Goal: Task Accomplishment & Management: Manage account settings

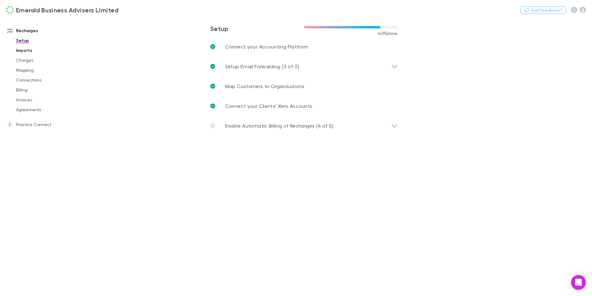
click at [28, 50] on link "Imports" at bounding box center [44, 50] width 69 height 10
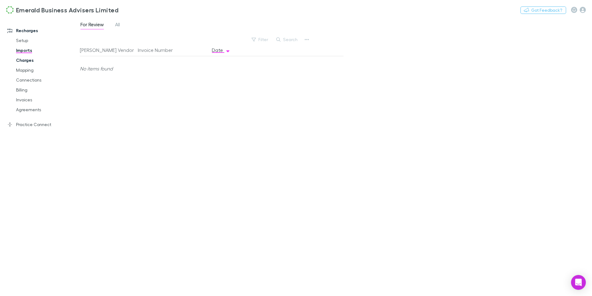
click at [24, 59] on link "Charges" at bounding box center [44, 60] width 69 height 10
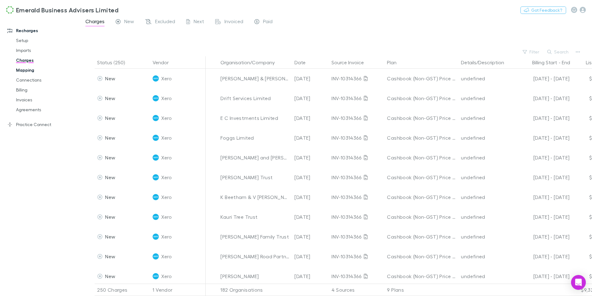
click at [33, 70] on link "Mapping" at bounding box center [44, 70] width 69 height 10
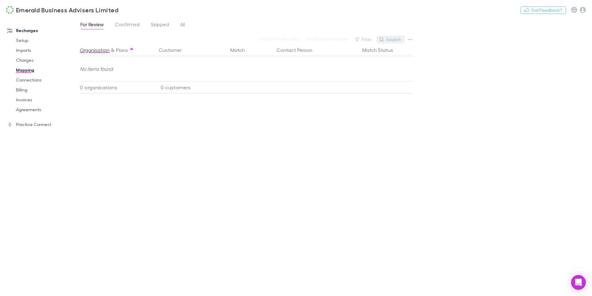
click at [397, 39] on button "Search" at bounding box center [391, 39] width 28 height 7
type input "****"
click at [186, 26] on div "For Review Confirmed Skipped All" at bounding box center [135, 25] width 111 height 10
click at [183, 25] on span "All" at bounding box center [182, 25] width 5 height 8
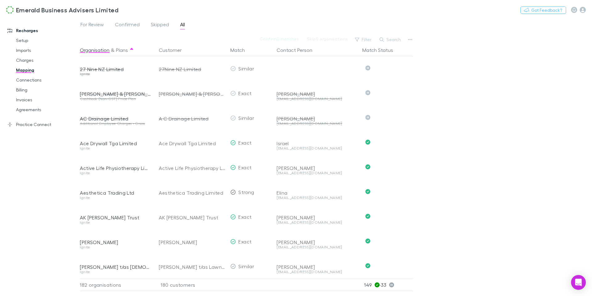
click at [392, 41] on button "Search" at bounding box center [391, 39] width 28 height 7
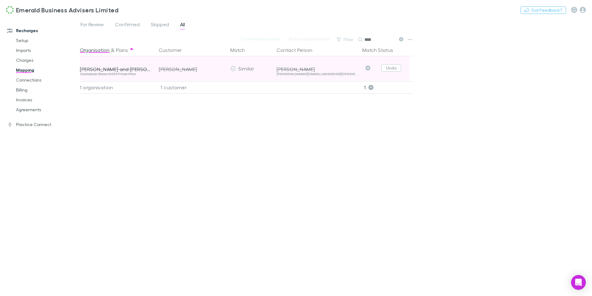
type input "****"
click at [393, 68] on button "Undo" at bounding box center [392, 67] width 20 height 7
click at [218, 69] on icon "button" at bounding box center [218, 68] width 4 height 5
click at [83, 23] on span "For Review" at bounding box center [92, 25] width 23 height 8
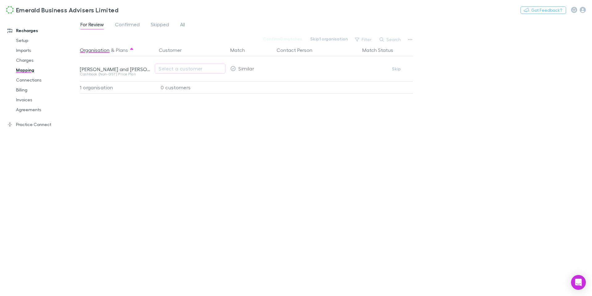
click at [90, 27] on span "For Review" at bounding box center [92, 25] width 23 height 8
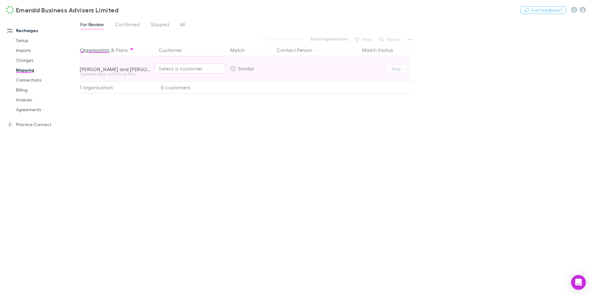
click at [184, 71] on div "Select a customer" at bounding box center [190, 68] width 63 height 7
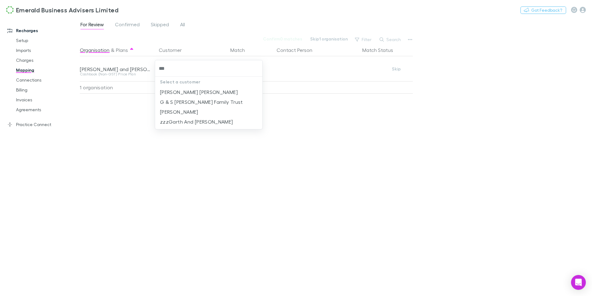
type input "****"
click at [210, 109] on li "[PERSON_NAME]" at bounding box center [208, 112] width 107 height 10
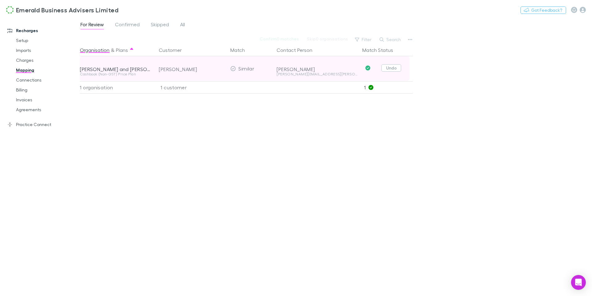
click at [390, 70] on button "Undo" at bounding box center [392, 67] width 20 height 7
click at [376, 70] on button "Confirm" at bounding box center [373, 68] width 25 height 7
click at [140, 27] on link "Confirmed" at bounding box center [127, 25] width 26 height 10
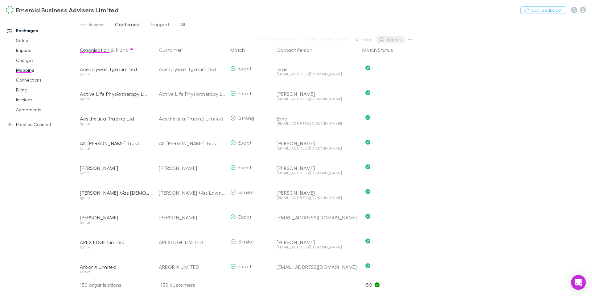
click at [393, 43] on button "Search" at bounding box center [391, 39] width 28 height 7
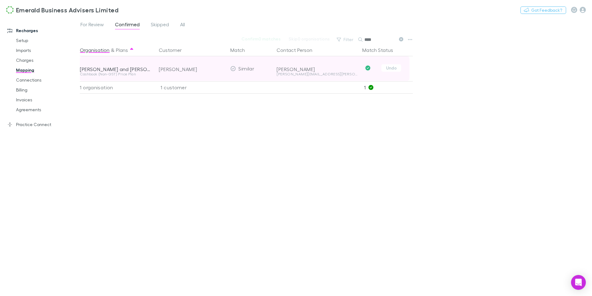
type input "****"
click at [368, 68] on icon "Confirmed" at bounding box center [368, 67] width 5 height 5
click at [398, 69] on button "Undo" at bounding box center [392, 67] width 20 height 7
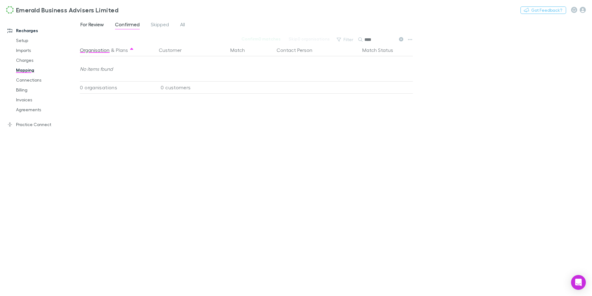
click at [81, 25] on span "For Review" at bounding box center [92, 25] width 23 height 8
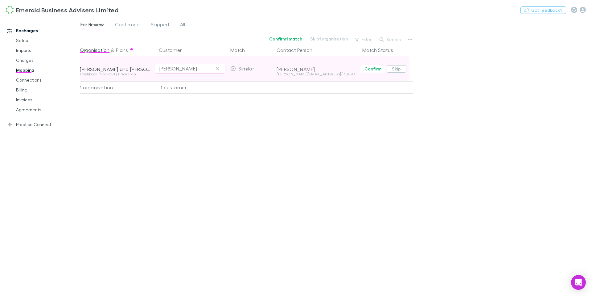
click at [399, 68] on button "Skip" at bounding box center [397, 68] width 20 height 7
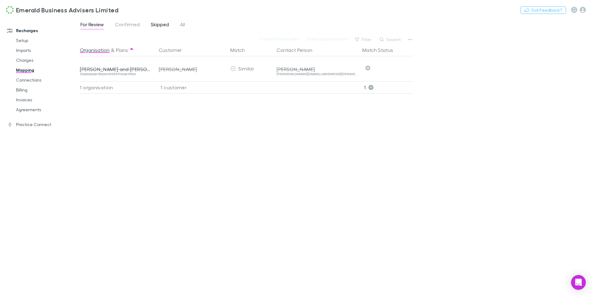
click at [165, 23] on span "Skipped" at bounding box center [160, 25] width 18 height 8
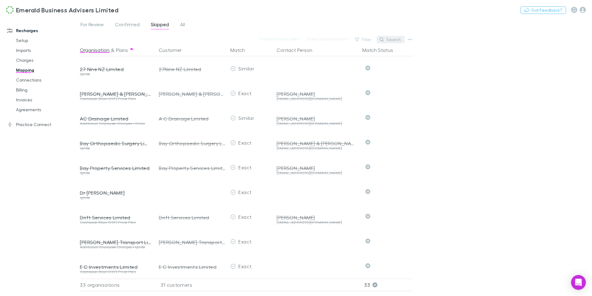
click at [396, 40] on button "Search" at bounding box center [391, 39] width 28 height 7
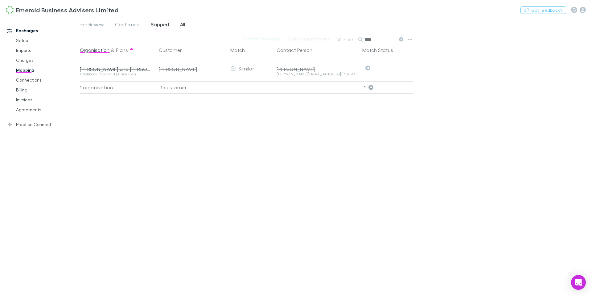
type input "****"
click at [180, 24] on link "All" at bounding box center [183, 25] width 6 height 10
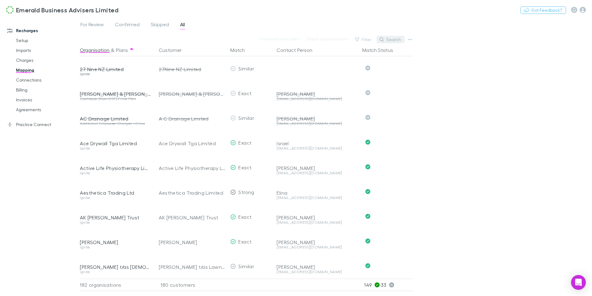
click at [386, 39] on button "Search" at bounding box center [391, 39] width 28 height 7
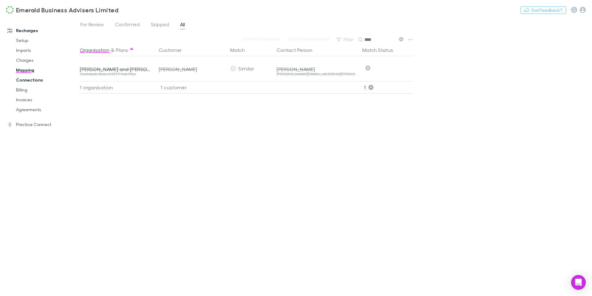
type input "****"
drag, startPoint x: 30, startPoint y: 78, endPoint x: 38, endPoint y: 79, distance: 8.3
click at [30, 78] on link "Connections" at bounding box center [44, 80] width 69 height 10
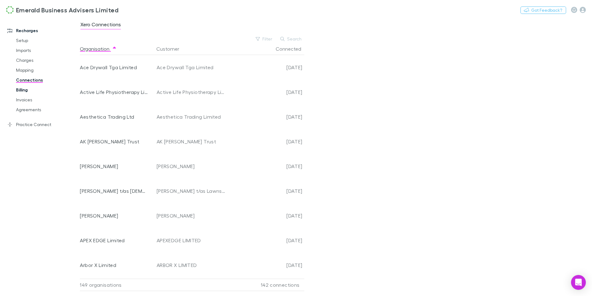
click at [27, 90] on link "Billing" at bounding box center [44, 90] width 69 height 10
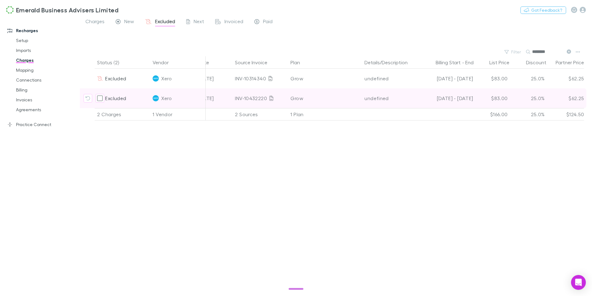
scroll to position [0, 114]
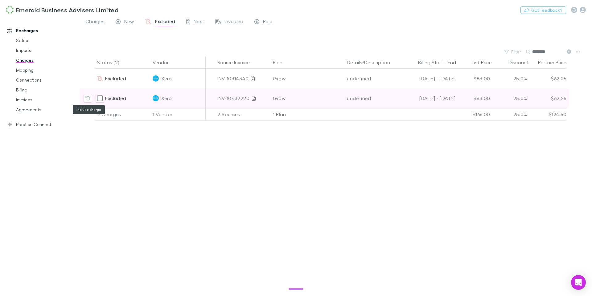
click at [89, 99] on icon "Include charge" at bounding box center [87, 98] width 5 height 5
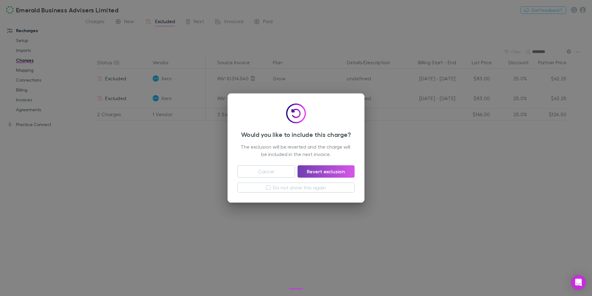
click at [330, 173] on button "Revert exclusion" at bounding box center [326, 171] width 57 height 12
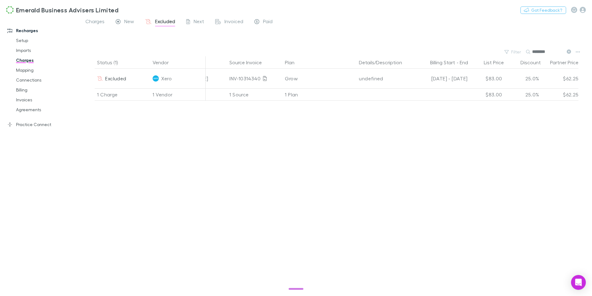
scroll to position [0, 103]
click at [27, 68] on link "Mapping" at bounding box center [44, 70] width 69 height 10
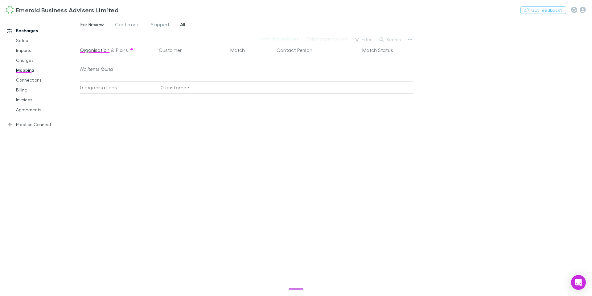
click at [182, 25] on span "All" at bounding box center [182, 25] width 5 height 8
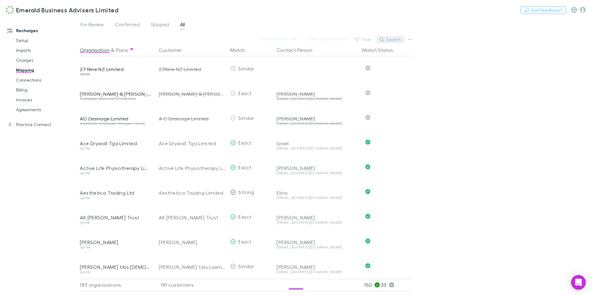
click at [396, 40] on button "Search" at bounding box center [391, 39] width 28 height 7
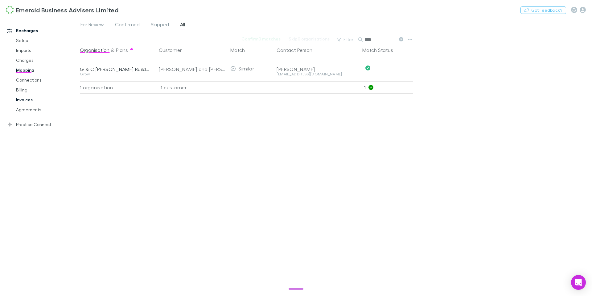
type input "****"
click at [24, 98] on link "Invoices" at bounding box center [44, 100] width 69 height 10
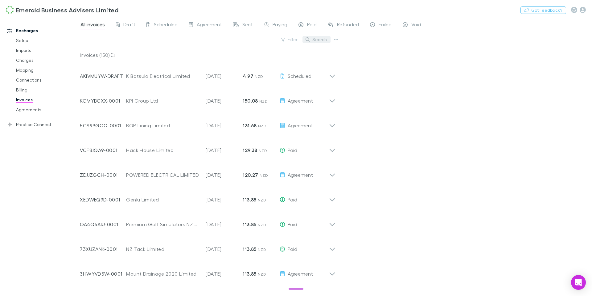
click at [321, 40] on button "Search" at bounding box center [317, 39] width 28 height 7
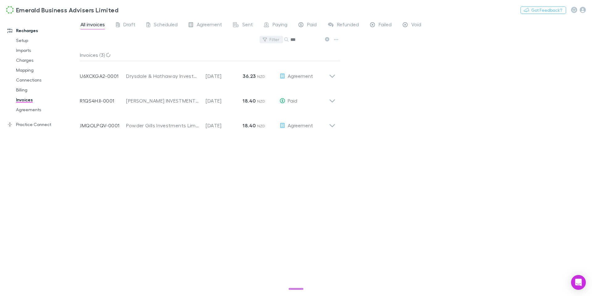
drag, startPoint x: 303, startPoint y: 39, endPoint x: 281, endPoint y: 39, distance: 21.9
click at [281, 39] on div "Filter Search ***" at bounding box center [210, 42] width 261 height 14
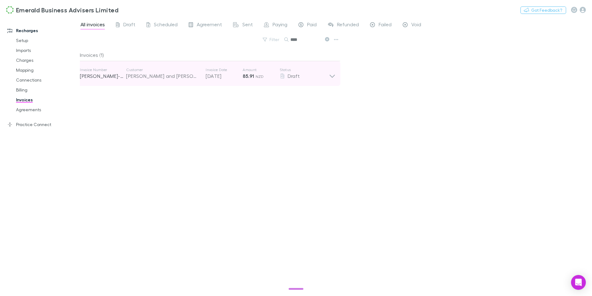
type input "****"
click at [332, 76] on icon at bounding box center [332, 73] width 6 height 12
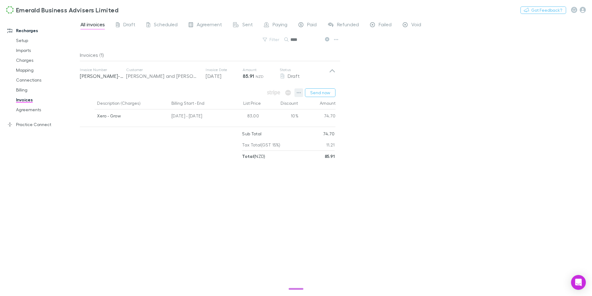
click at [301, 92] on icon "button" at bounding box center [299, 92] width 4 height 5
click at [417, 102] on div at bounding box center [296, 148] width 592 height 296
click at [27, 91] on link "Billing" at bounding box center [44, 90] width 69 height 10
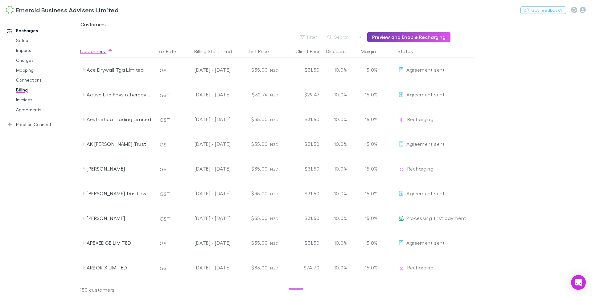
click at [418, 35] on button "Preview and Enable Recharging" at bounding box center [408, 37] width 83 height 10
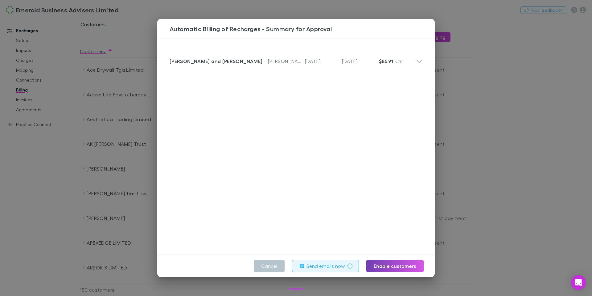
click at [398, 266] on button "Enable customers" at bounding box center [395, 265] width 57 height 12
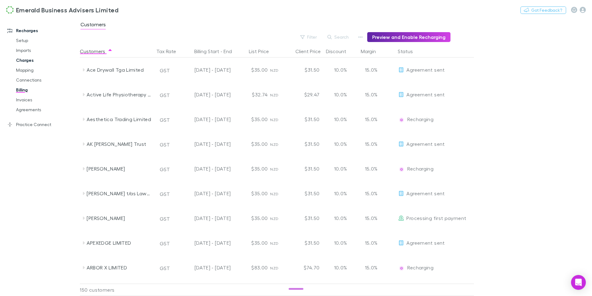
click at [24, 60] on link "Charges" at bounding box center [44, 60] width 69 height 10
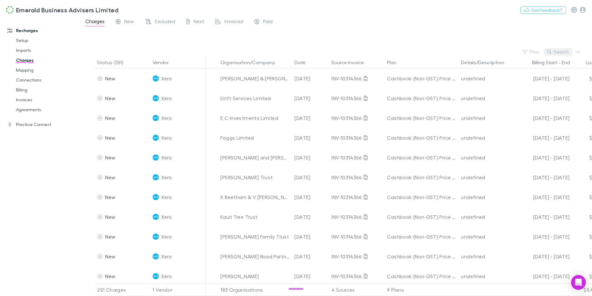
click at [563, 51] on button "Search" at bounding box center [559, 51] width 28 height 7
click at [539, 53] on input "text" at bounding box center [548, 51] width 31 height 9
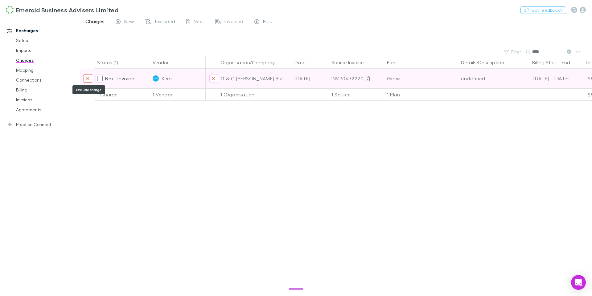
type input "****"
click at [89, 79] on icon "Exclude charge" at bounding box center [88, 78] width 4 height 5
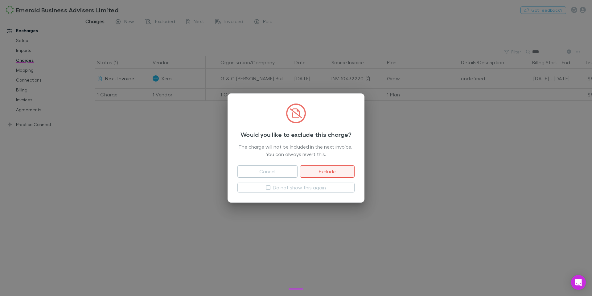
click at [344, 169] on button "Exclude" at bounding box center [327, 171] width 55 height 12
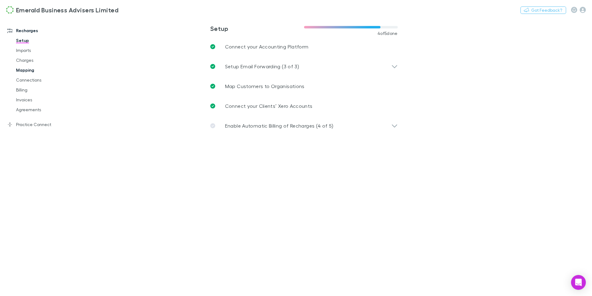
click at [31, 70] on link "Mapping" at bounding box center [44, 70] width 69 height 10
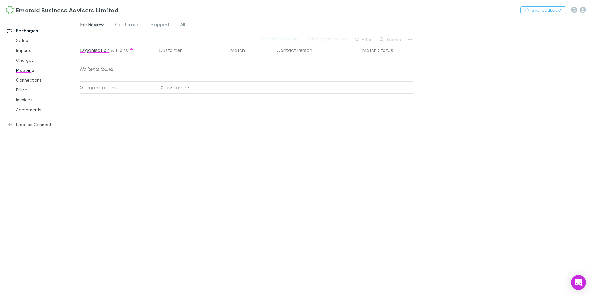
click at [188, 27] on div "For Review Confirmed Skipped All" at bounding box center [135, 25] width 111 height 10
click at [185, 26] on span "All" at bounding box center [182, 25] width 5 height 8
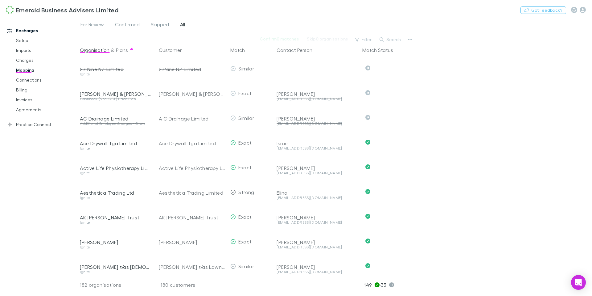
click at [388, 40] on button "Search" at bounding box center [391, 39] width 28 height 7
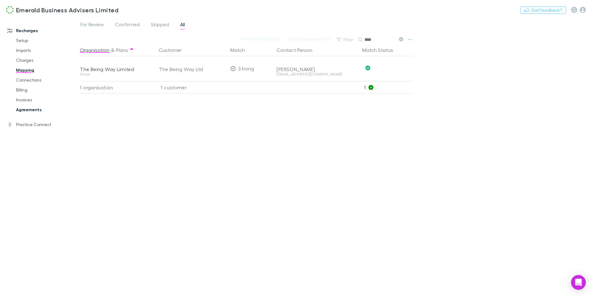
type input "****"
click at [24, 108] on link "Agreements" at bounding box center [44, 110] width 69 height 10
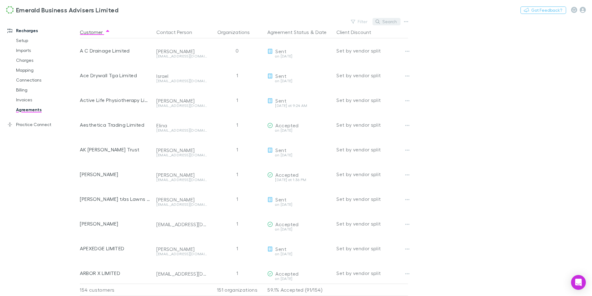
click at [391, 23] on button "Search" at bounding box center [387, 21] width 28 height 7
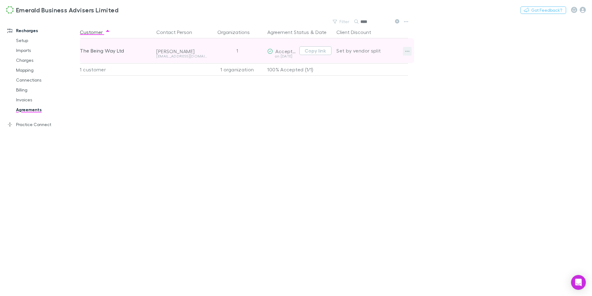
type input "****"
click at [409, 53] on icon "button" at bounding box center [407, 51] width 4 height 5
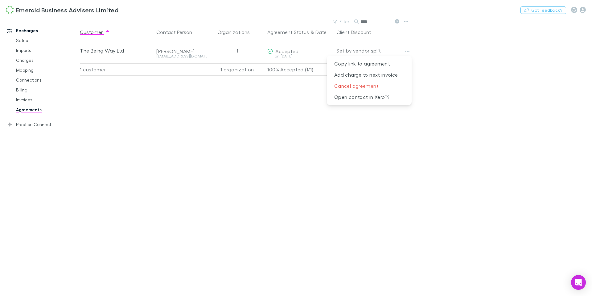
click at [445, 58] on div at bounding box center [296, 148] width 592 height 296
drag, startPoint x: 27, startPoint y: 39, endPoint x: 32, endPoint y: 39, distance: 5.6
click at [27, 39] on link "Setup" at bounding box center [44, 40] width 69 height 10
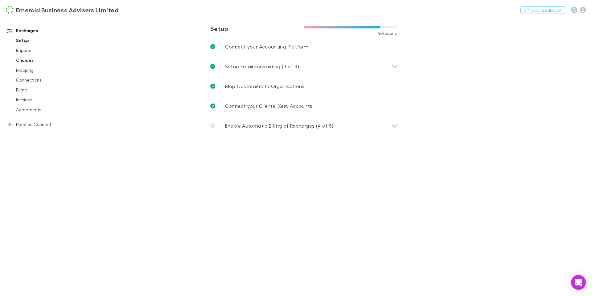
click at [27, 60] on link "Charges" at bounding box center [44, 60] width 69 height 10
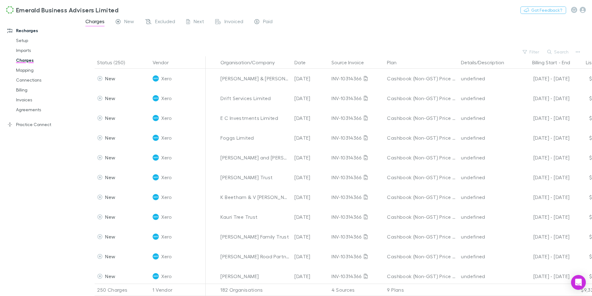
click at [561, 52] on button "Search" at bounding box center [559, 51] width 28 height 7
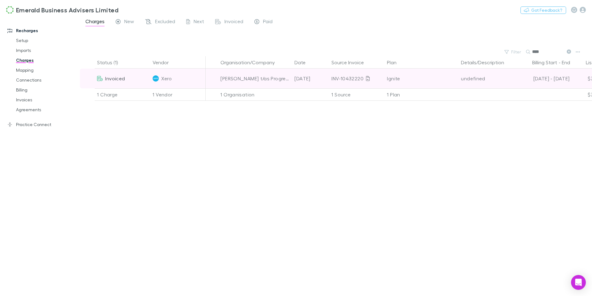
type input "****"
click at [555, 82] on div "[DATE] - [DATE]" at bounding box center [543, 78] width 53 height 20
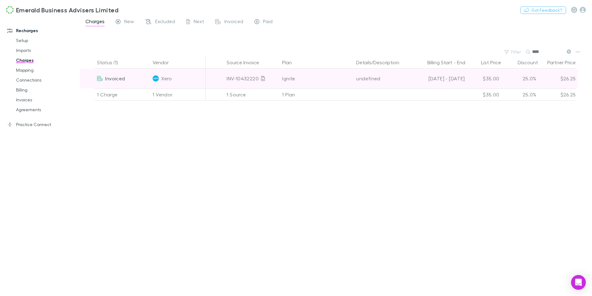
scroll to position [0, 114]
click at [521, 78] on div "25.0%" at bounding box center [511, 78] width 37 height 20
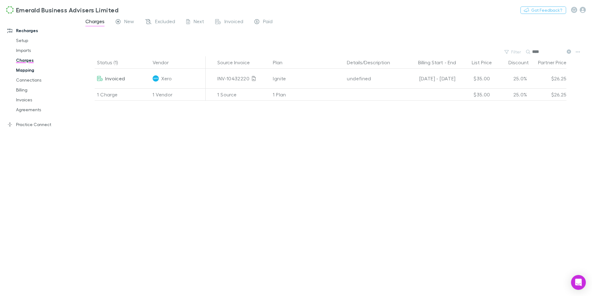
click at [29, 68] on link "Mapping" at bounding box center [44, 70] width 69 height 10
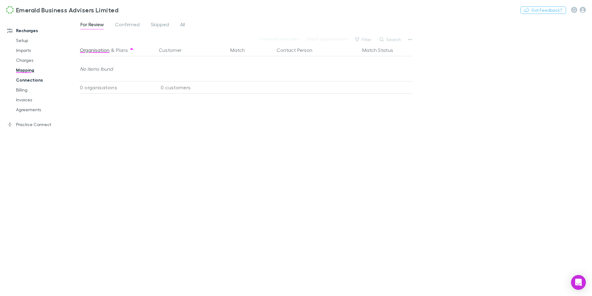
click at [39, 81] on link "Connections" at bounding box center [44, 80] width 69 height 10
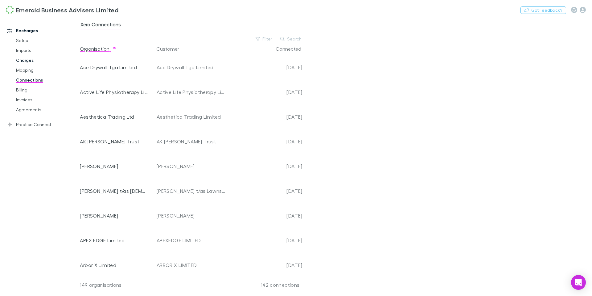
click at [24, 61] on link "Charges" at bounding box center [44, 60] width 69 height 10
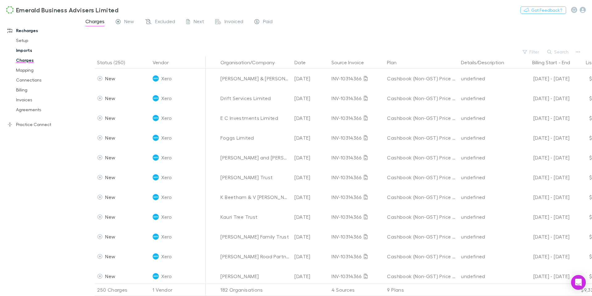
click at [24, 52] on link "Imports" at bounding box center [44, 50] width 69 height 10
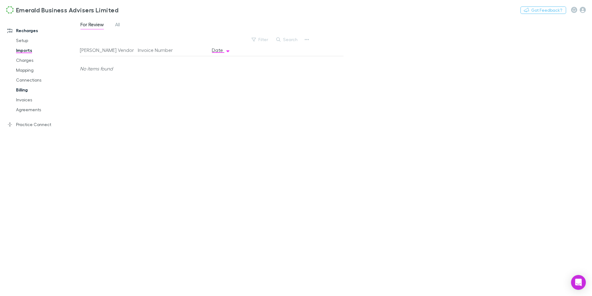
click at [19, 90] on link "Billing" at bounding box center [44, 90] width 69 height 10
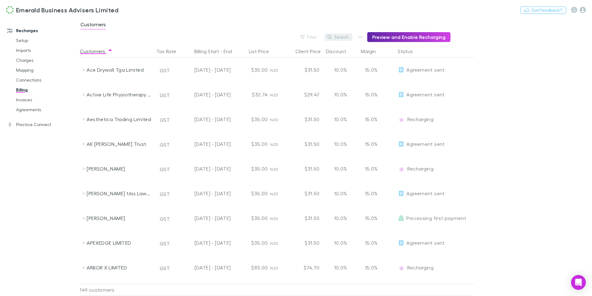
click at [340, 36] on button "Search" at bounding box center [339, 36] width 28 height 7
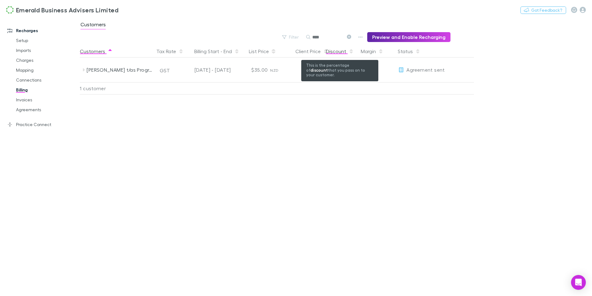
type input "****"
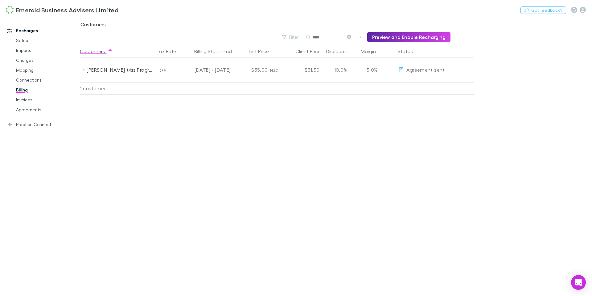
click at [375, 122] on div "Customers Tax Rate Billing Start - End List Price Client Price Discount Margin …" at bounding box center [292, 170] width 424 height 251
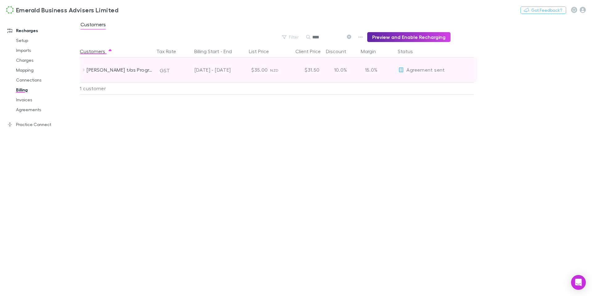
click at [83, 71] on icon at bounding box center [83, 69] width 5 height 5
